Goal: Find specific page/section: Find specific page/section

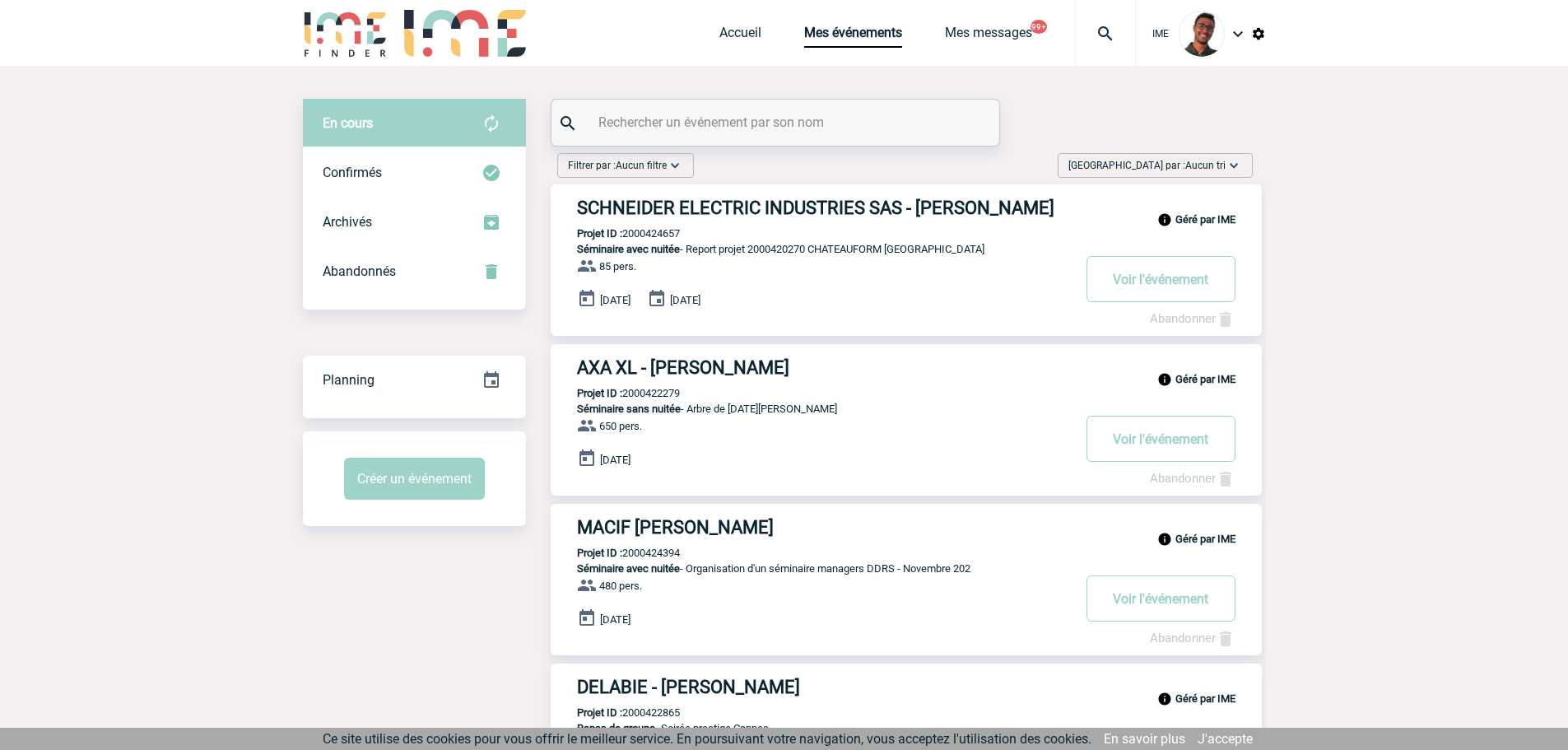
click at [1095, 33] on img at bounding box center [1105, 34] width 60 height 20
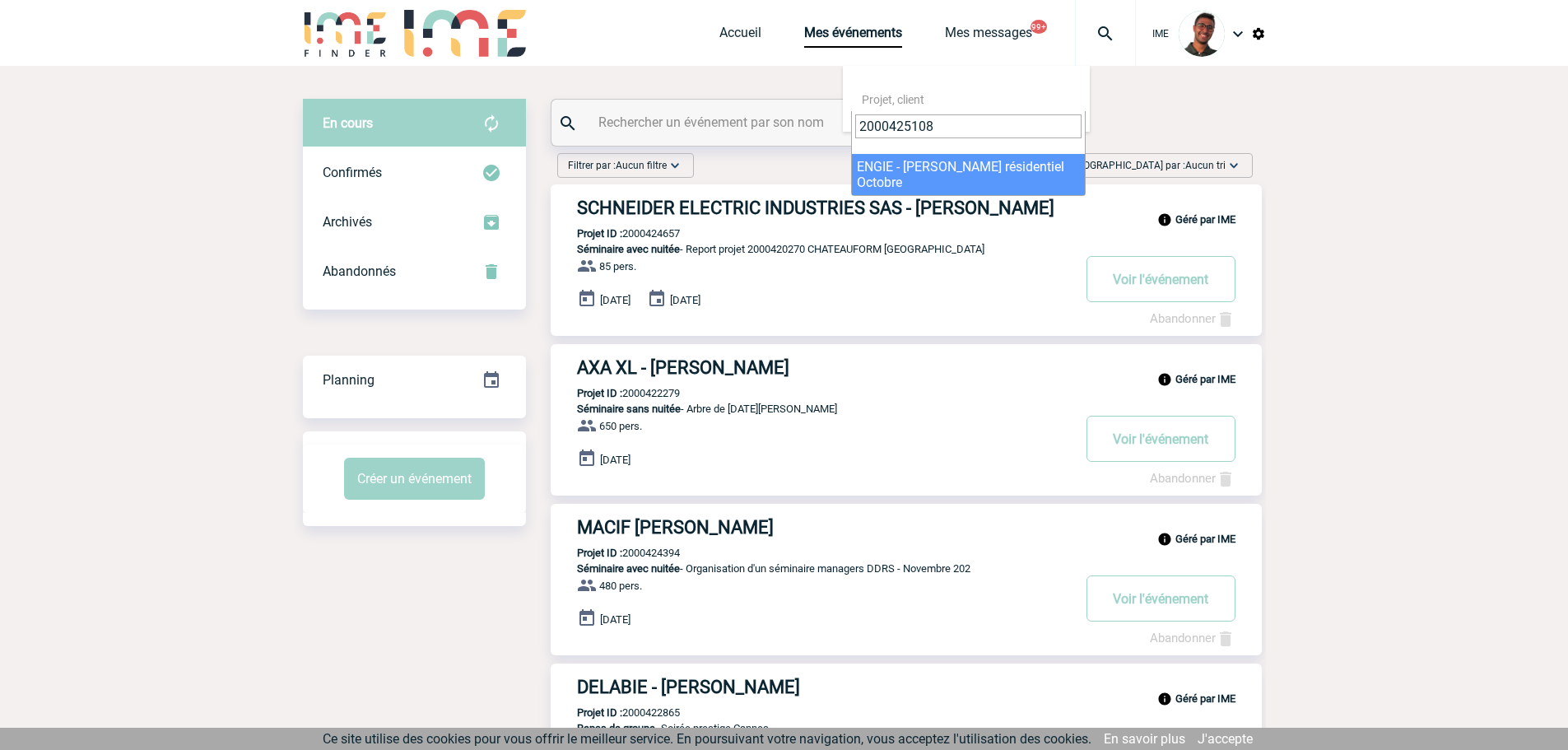
type input "2000425108"
select select "24609"
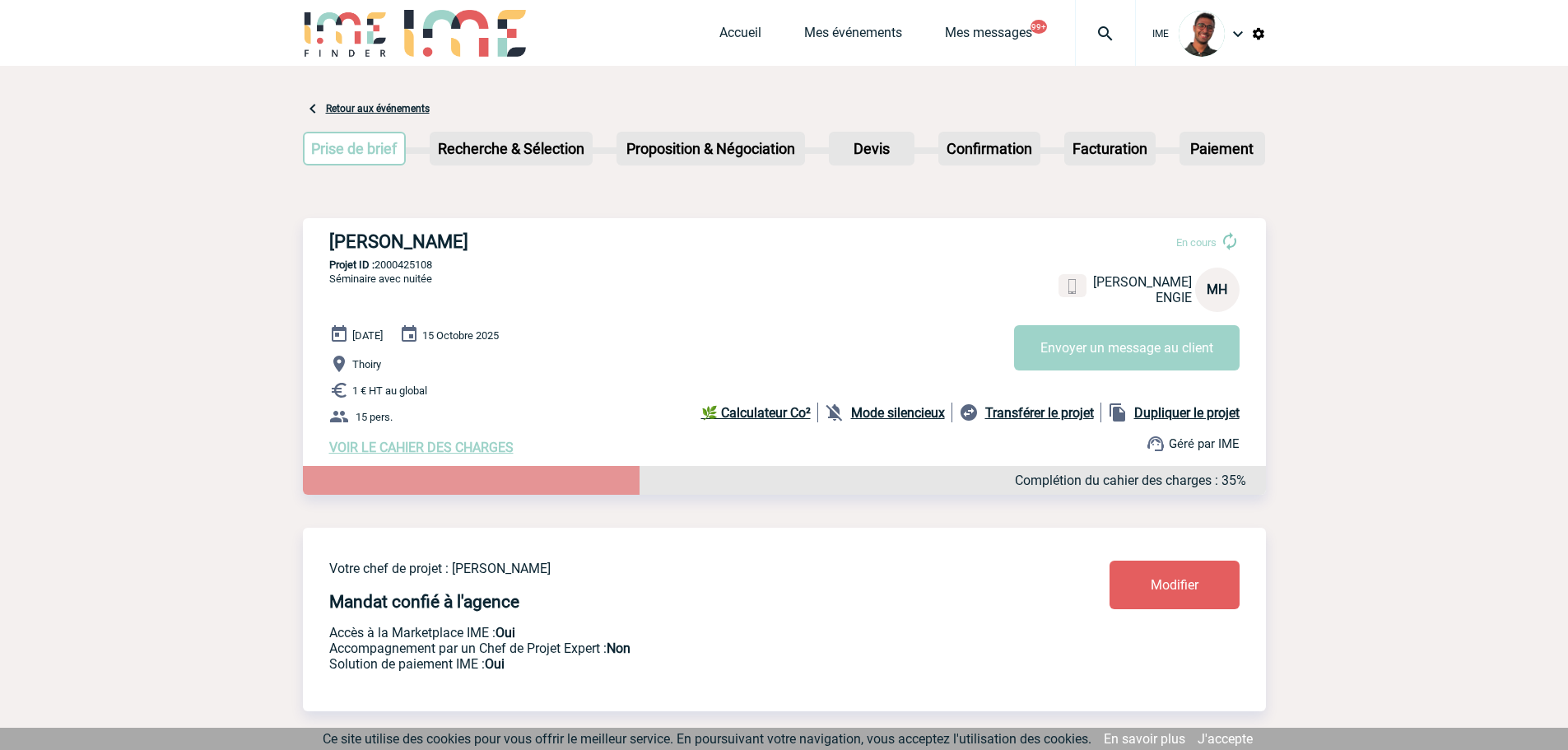
drag, startPoint x: 631, startPoint y: 244, endPoint x: 396, endPoint y: 224, distance: 235.8
click at [396, 224] on div "[PERSON_NAME] En cours [PERSON_NAME] HADJELIS ENGIE MH Envoyer un message au cl…" at bounding box center [784, 344] width 963 height 250
copy h3 "[PERSON_NAME]"
